Goal: Transaction & Acquisition: Purchase product/service

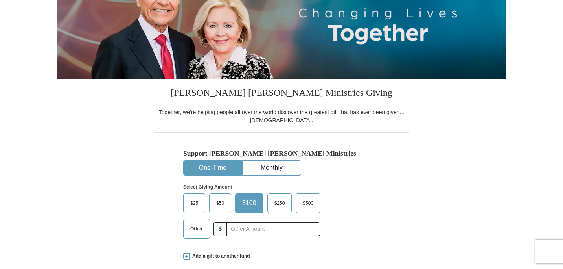
scroll to position [119, 0]
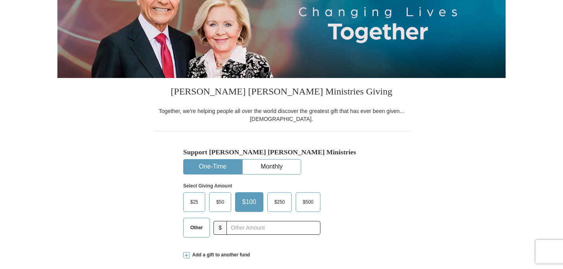
click at [221, 203] on span "$50" at bounding box center [220, 202] width 16 height 12
click at [0, 0] on input "$50" at bounding box center [0, 0] width 0 height 0
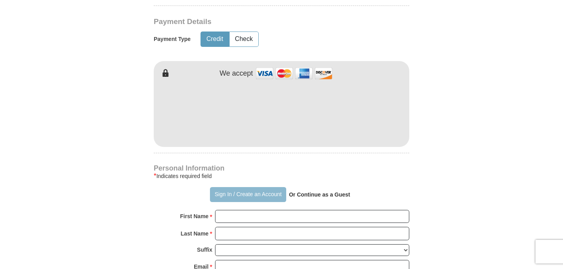
scroll to position [382, 0]
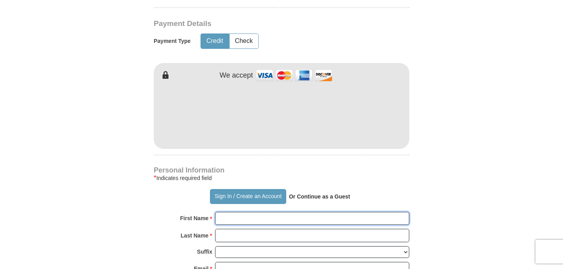
click at [229, 218] on input "First Name *" at bounding box center [312, 218] width 194 height 13
type input "[PERSON_NAME]"
click at [237, 232] on input "Last Name *" at bounding box center [312, 235] width 194 height 13
type input "[PERSON_NAME]"
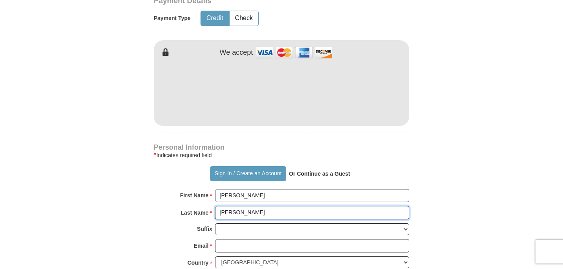
scroll to position [428, 0]
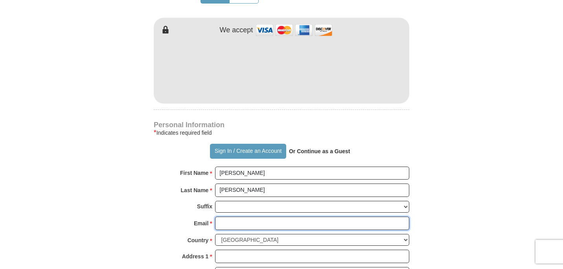
click at [220, 228] on input "Email *" at bounding box center [312, 222] width 194 height 13
type input "[EMAIL_ADDRESS][DOMAIN_NAME]"
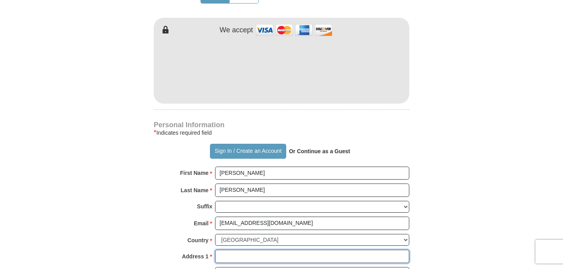
click at [229, 256] on input "Address 1 *" at bounding box center [312, 255] width 194 height 13
type input "[STREET_ADDRESS]"
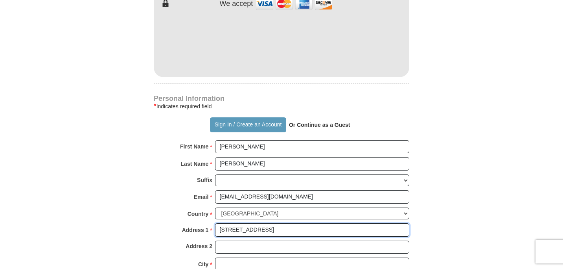
scroll to position [471, 0]
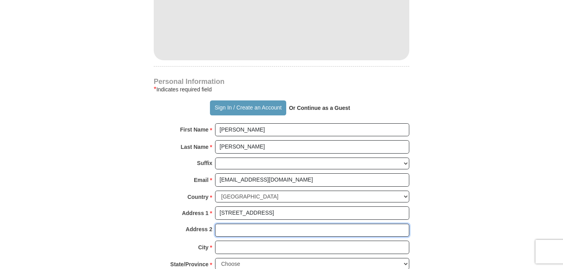
click at [275, 235] on input "Address 2" at bounding box center [312, 229] width 194 height 13
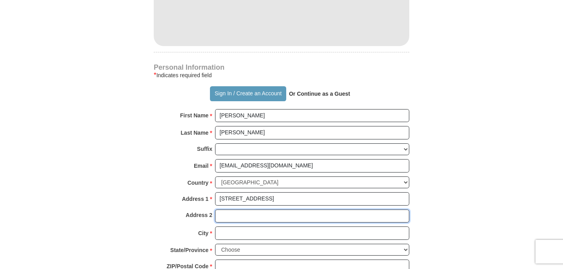
scroll to position [489, 0]
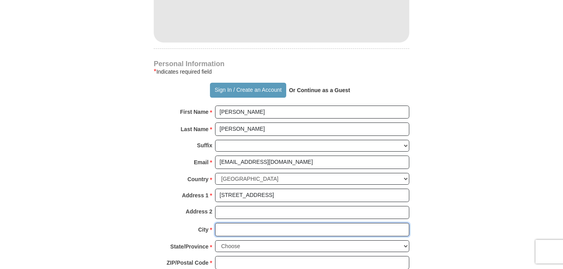
click at [222, 232] on input "City *" at bounding box center [312, 229] width 194 height 13
type input "st [PERSON_NAME]"
click at [251, 244] on select "Choose [US_STATE] [US_STATE] [US_STATE] [US_STATE] [US_STATE] Armed Forces Amer…" at bounding box center [312, 246] width 194 height 12
select select "MN"
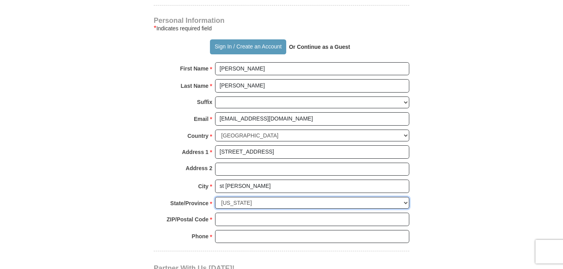
scroll to position [534, 0]
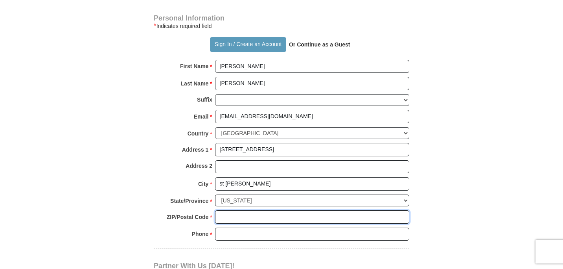
click at [236, 218] on input "ZIP/Postal Code *" at bounding box center [312, 216] width 194 height 13
type input "55117"
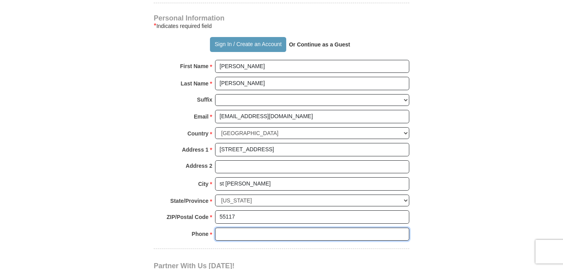
click at [228, 234] on input "Phone * *" at bounding box center [312, 233] width 194 height 13
type input "6513034842"
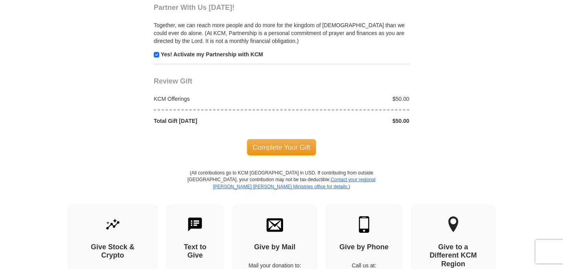
scroll to position [793, 0]
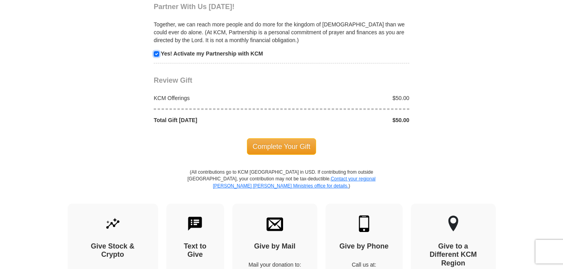
click at [157, 53] on input "checkbox" at bounding box center [157, 54] width 6 height 6
checkbox input "false"
click at [273, 147] on span "Complete Your Gift" at bounding box center [282, 146] width 70 height 17
